Goal: Task Accomplishment & Management: Complete application form

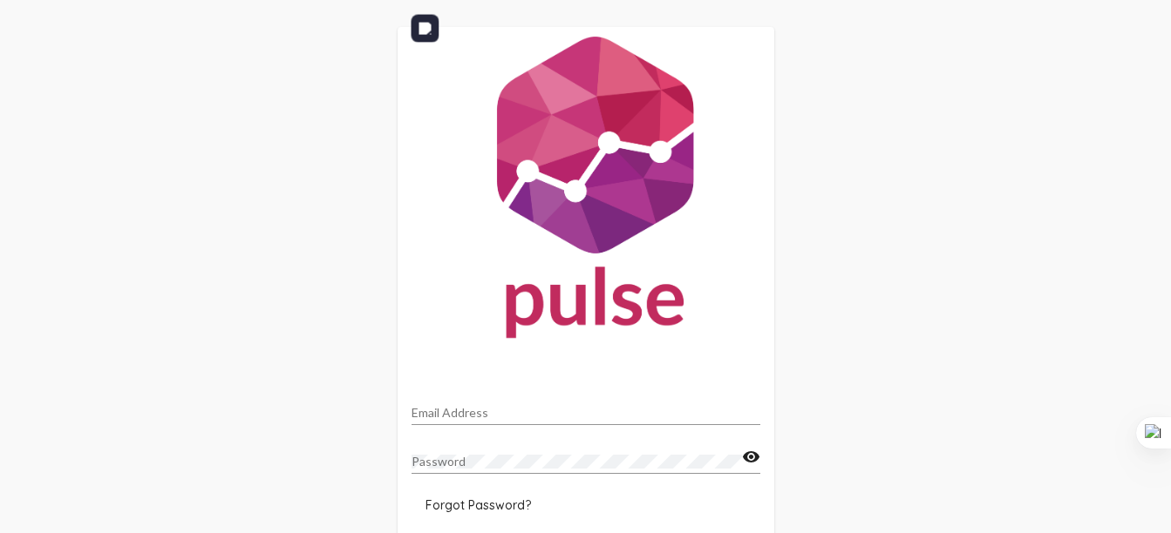
scroll to position [91, 0]
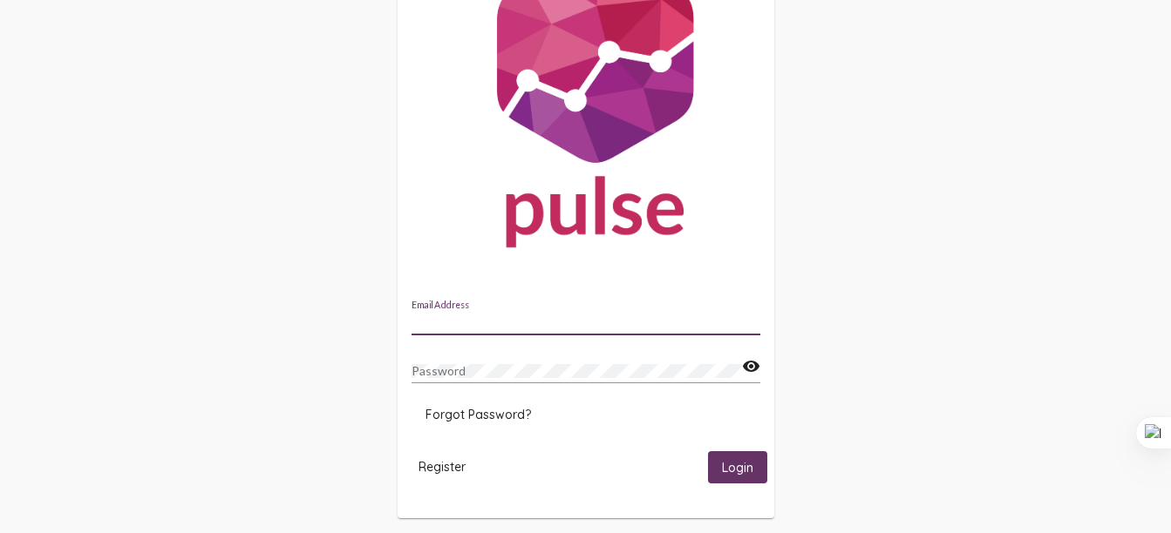
click at [559, 329] on input "Email Address" at bounding box center [585, 323] width 349 height 14
type input "[EMAIL_ADDRESS][DOMAIN_NAME]"
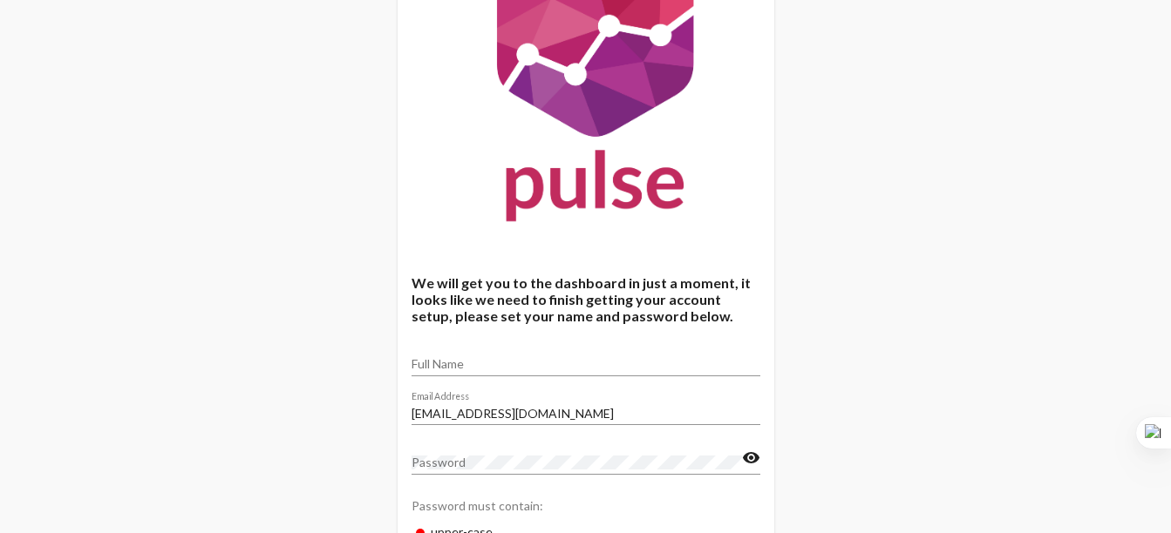
scroll to position [118, 0]
click at [648, 355] on div "Full Name" at bounding box center [585, 359] width 349 height 34
type input "Brooklynn McDermott"
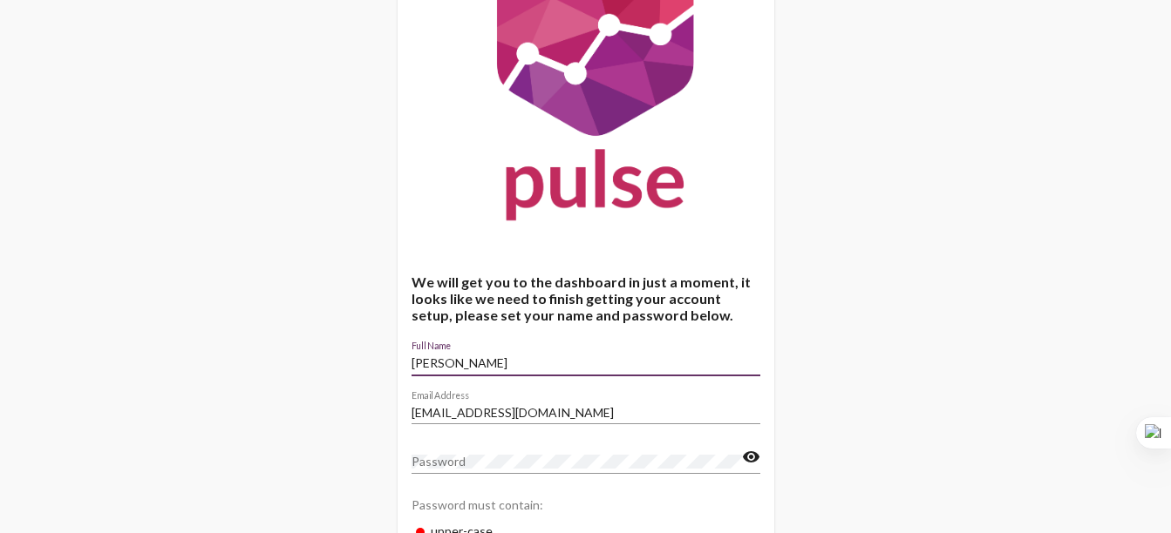
scroll to position [235, 0]
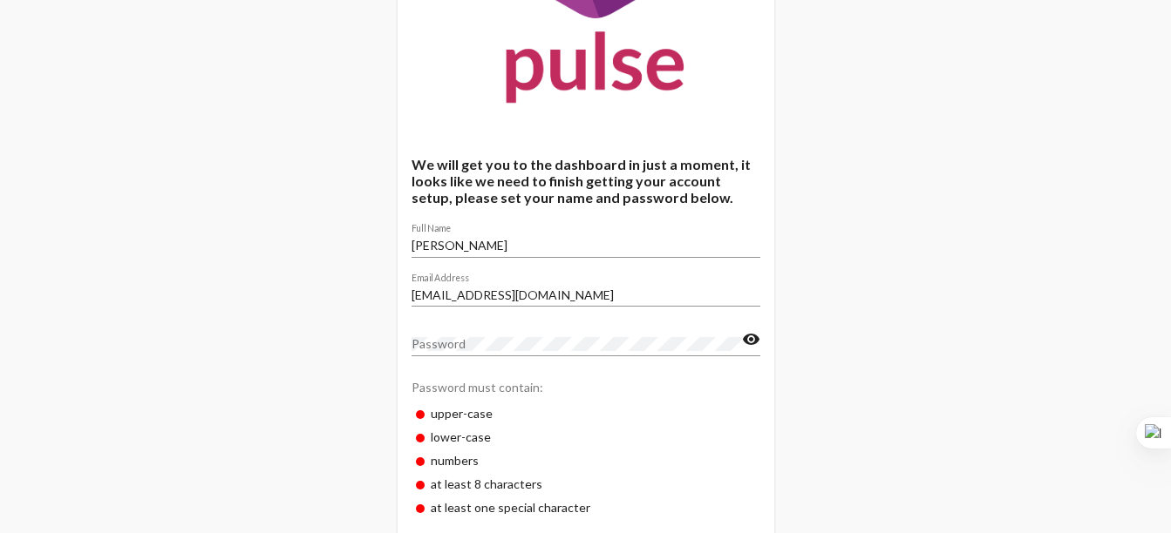
click at [526, 351] on div "Password" at bounding box center [576, 339] width 330 height 34
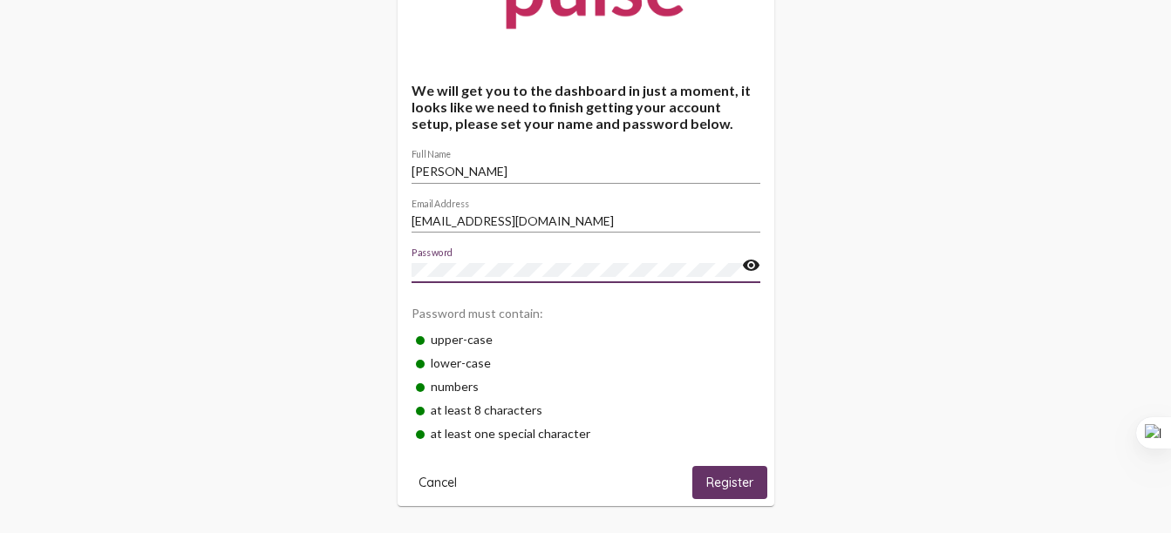
click at [735, 465] on mat-card-actions "Cancel Register" at bounding box center [585, 478] width 363 height 39
click at [738, 487] on span "Register" at bounding box center [729, 484] width 47 height 16
